Goal: Task Accomplishment & Management: Manage account settings

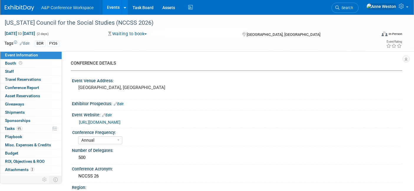
select select "Annual"
select select "Level 2"
select select "In-Person Booth"
select select "Schools"
select select "Bloomsbury Digital Resources"
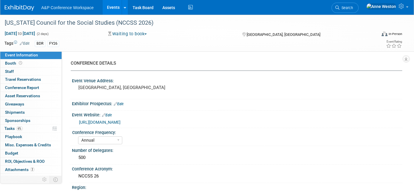
select select "[PERSON_NAME]"
select select "BDR Product Awareness and Trial Generation​"
click at [353, 8] on span "Search" at bounding box center [346, 8] width 14 height 4
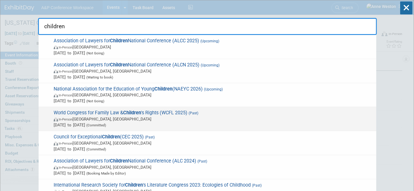
type input "children"
click at [183, 113] on span "World Congress for Family Law & Children 's Rights (WCFL 2025) (Past) In-Person…" at bounding box center [212, 119] width 321 height 18
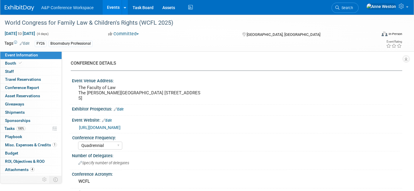
select select "Quadrennial"
select select "Level 3"
select select "Program Advert"
select select "Law"
select select "Bloomsbury Professional"
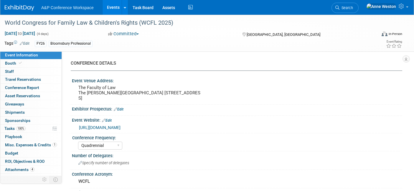
select select "[PERSON_NAME]"
select select "Brand/Subject Presence​"
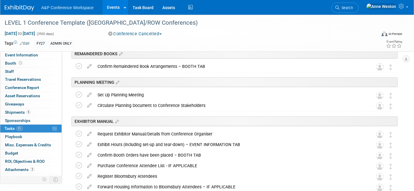
scroll to position [124, 0]
click at [353, 6] on span "Search" at bounding box center [346, 8] width 14 height 4
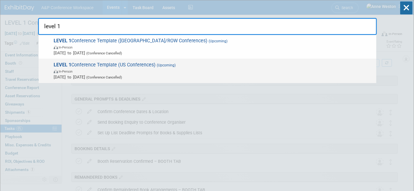
type input "level 1"
click at [132, 67] on span "LEVEL 1 Conference Template (US Conferences) (Upcoming) In-Person Oct 21, 2024 …" at bounding box center [212, 71] width 321 height 18
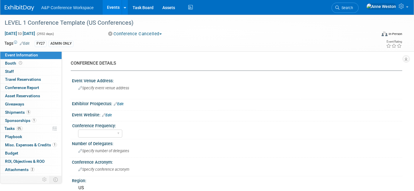
select select "Level 1"
select select "In-Person Booth"
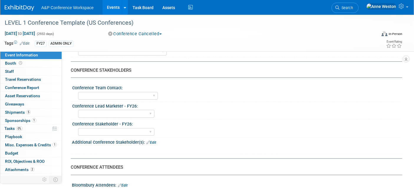
scroll to position [196, 0]
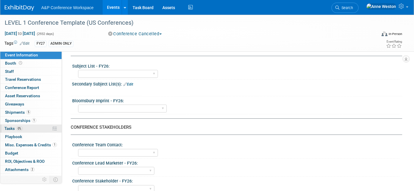
click at [12, 129] on span "Tasks 0%" at bounding box center [13, 128] width 18 height 5
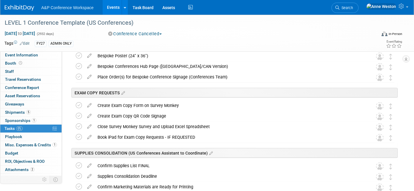
scroll to position [589, 0]
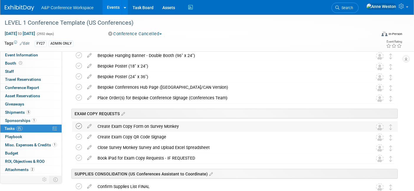
click at [79, 125] on icon at bounding box center [79, 126] width 6 height 6
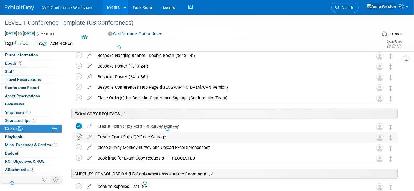
click at [80, 136] on icon at bounding box center [79, 137] width 6 height 6
click at [79, 149] on icon at bounding box center [79, 148] width 6 height 6
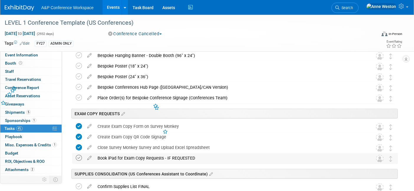
click at [81, 156] on icon at bounding box center [79, 158] width 6 height 6
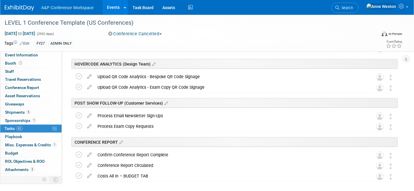
scroll to position [949, 0]
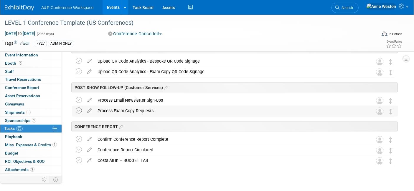
click at [81, 109] on icon at bounding box center [79, 111] width 6 height 6
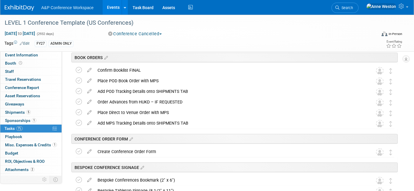
scroll to position [393, 0]
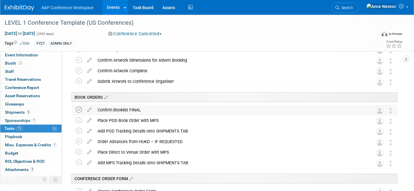
click at [79, 108] on icon at bounding box center [79, 110] width 6 height 6
click at [123, 109] on div "Confirm Booklist FINAL" at bounding box center [230, 110] width 270 height 10
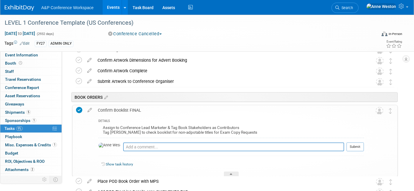
click at [123, 109] on div "Confirm Booklist FINAL" at bounding box center [229, 110] width 269 height 10
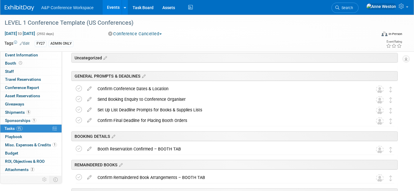
scroll to position [0, 0]
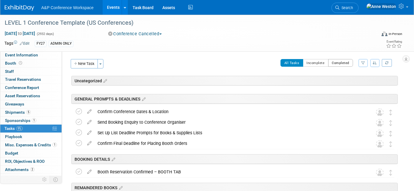
click at [342, 61] on button "Completed" at bounding box center [340, 63] width 25 height 8
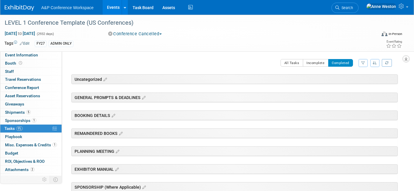
click at [404, 57] on button "button" at bounding box center [405, 58] width 7 height 7
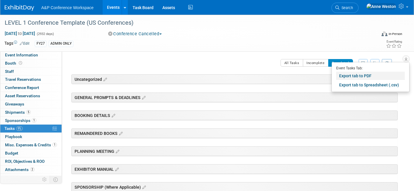
click at [350, 79] on link "Export tab to PDF" at bounding box center [370, 76] width 69 height 8
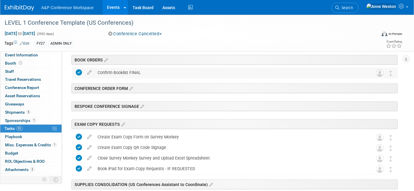
scroll to position [131, 0]
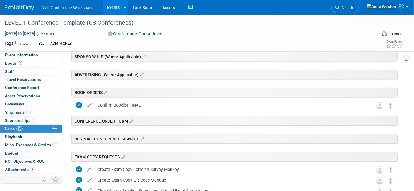
click at [88, 104] on icon at bounding box center [89, 103] width 10 height 7
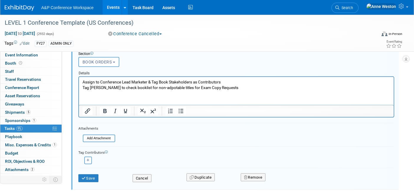
scroll to position [243, 0]
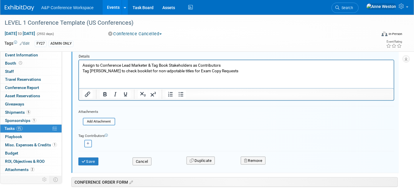
click at [88, 156] on div "Save" at bounding box center [101, 160] width 54 height 12
click at [91, 158] on button "Save" at bounding box center [88, 162] width 20 height 8
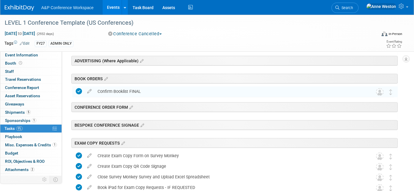
scroll to position [177, 0]
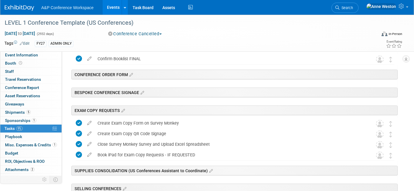
click at [128, 121] on div "Create Exam Copy Form on Survey Monkey" at bounding box center [230, 123] width 270 height 10
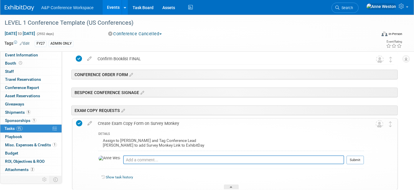
click at [128, 121] on div "Create Exam Copy Form on Survey Monkey" at bounding box center [229, 124] width 269 height 10
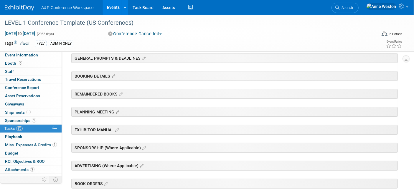
scroll to position [0, 0]
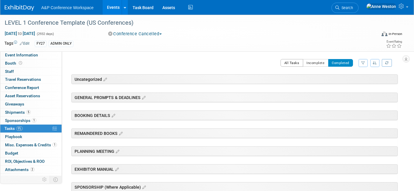
click at [295, 60] on button "All Tasks" at bounding box center [291, 63] width 23 height 8
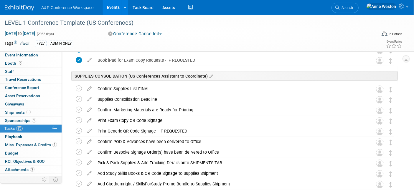
scroll to position [720, 0]
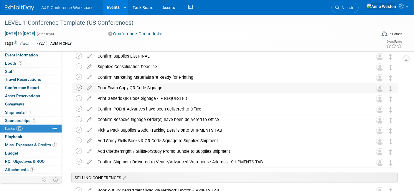
click at [79, 86] on icon at bounding box center [79, 88] width 6 height 6
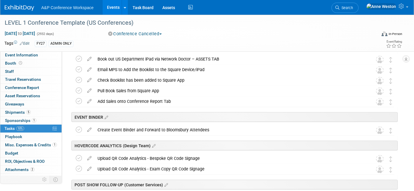
scroll to position [884, 0]
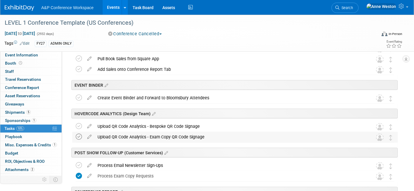
click at [79, 135] on icon at bounding box center [79, 137] width 6 height 6
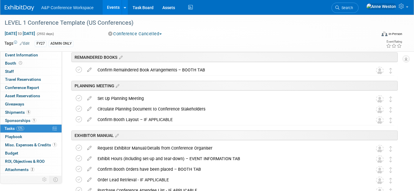
scroll to position [0, 0]
